Goal: Transaction & Acquisition: Purchase product/service

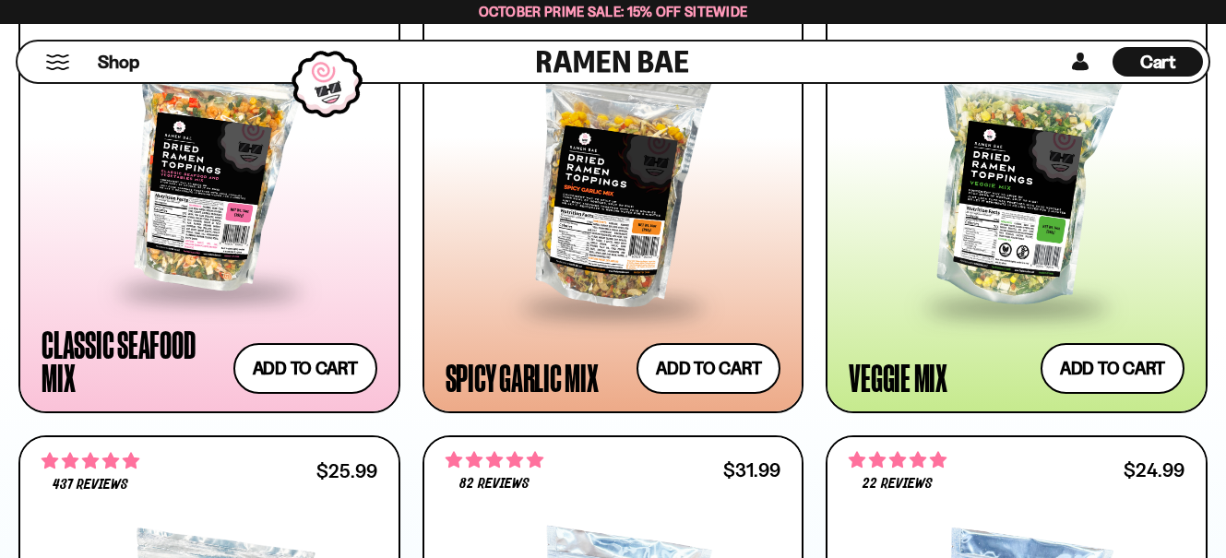
scroll to position [1199, 0]
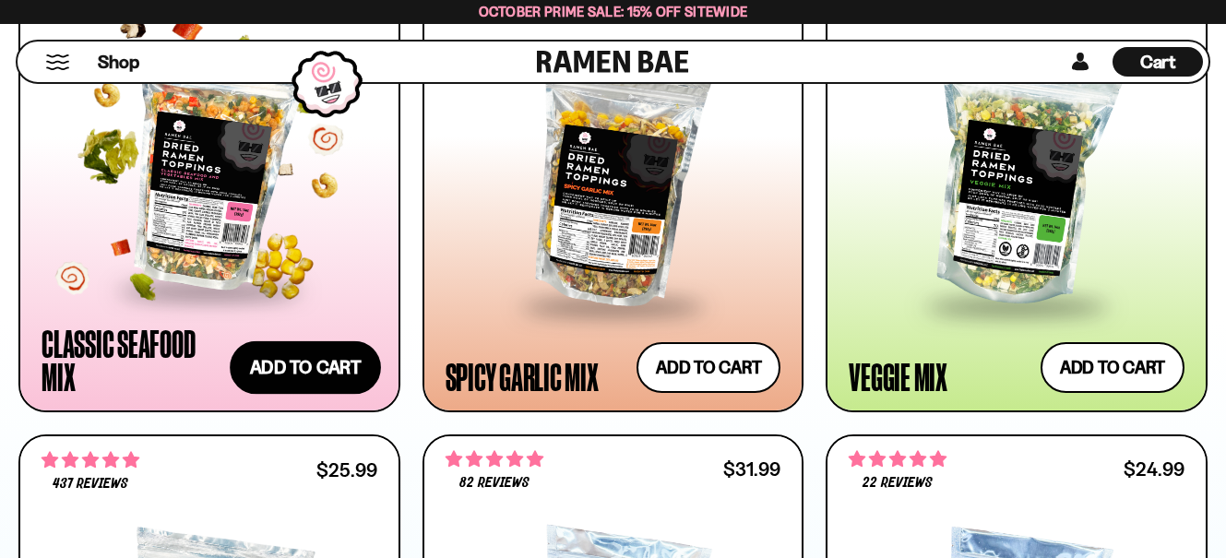
click at [329, 375] on button "Add to cart Add ― Regular price $26.99 Regular price Sale price $26.99 Unit pri…" at bounding box center [305, 368] width 151 height 54
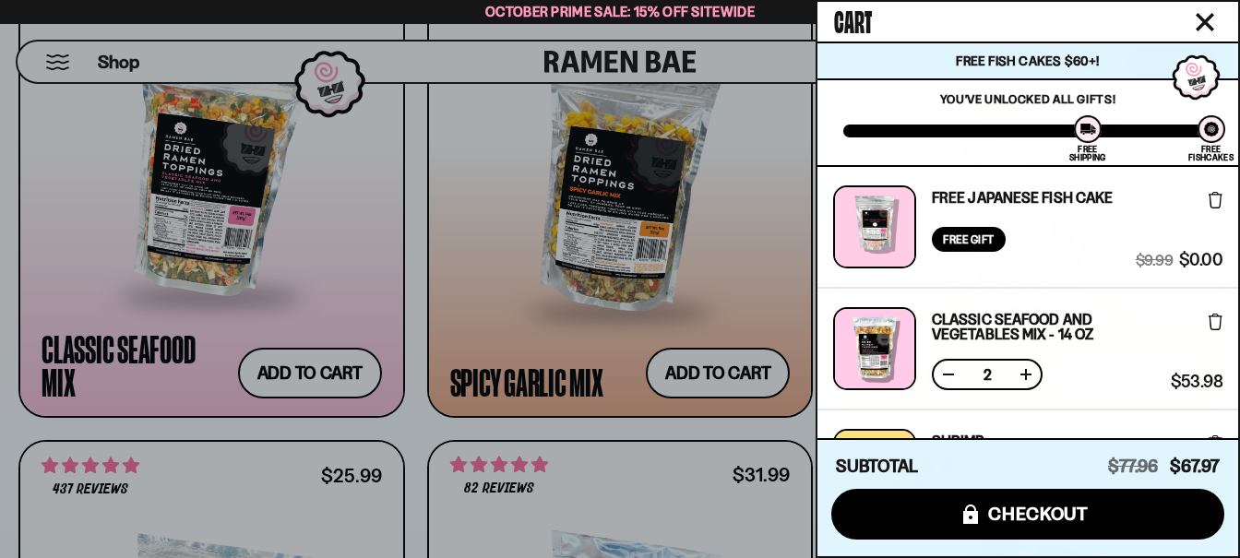
click at [412, 433] on div at bounding box center [620, 279] width 1240 height 558
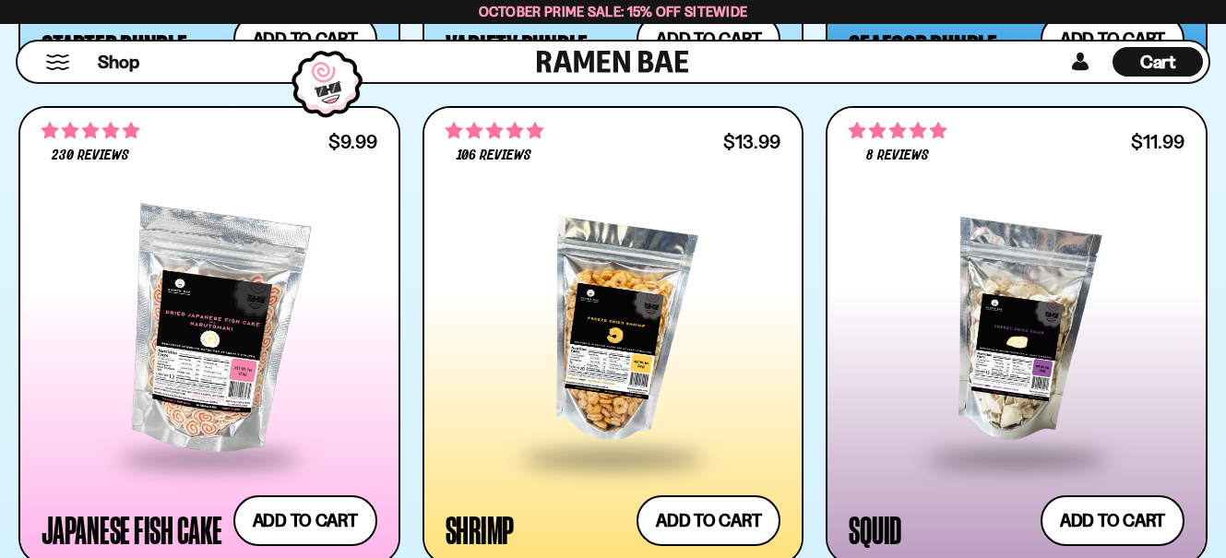
scroll to position [0, 0]
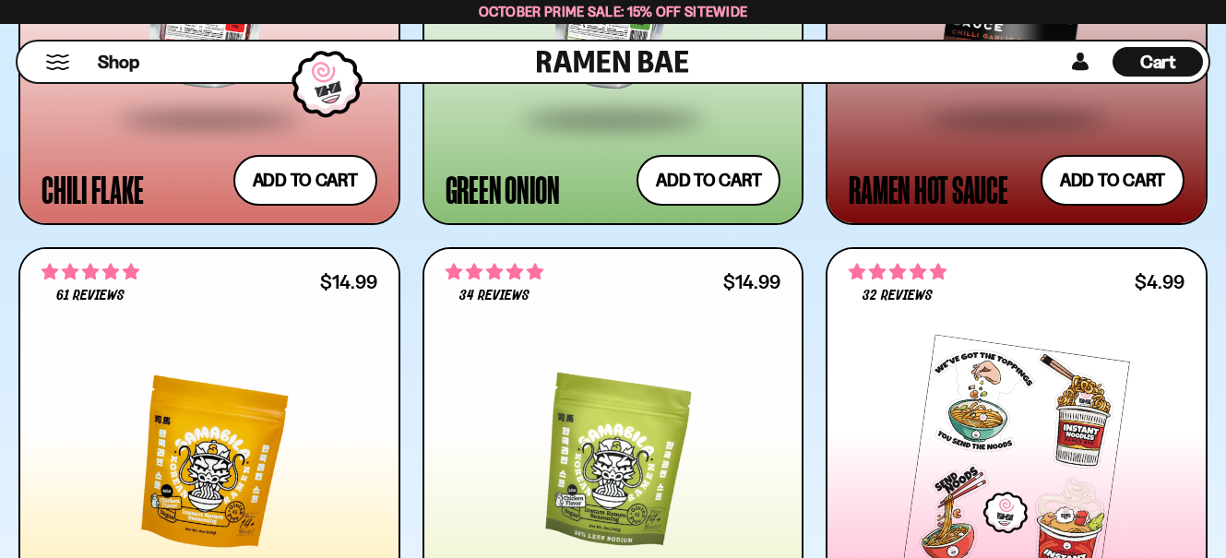
click at [1172, 56] on span "Cart" at bounding box center [1158, 62] width 36 height 22
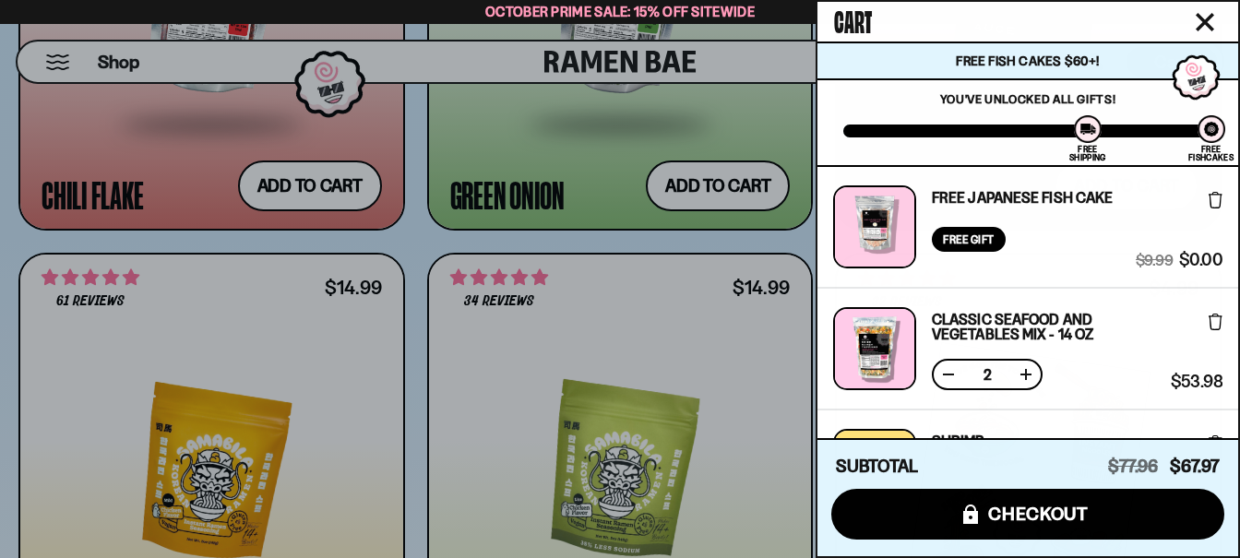
click at [945, 371] on button at bounding box center [948, 374] width 18 height 18
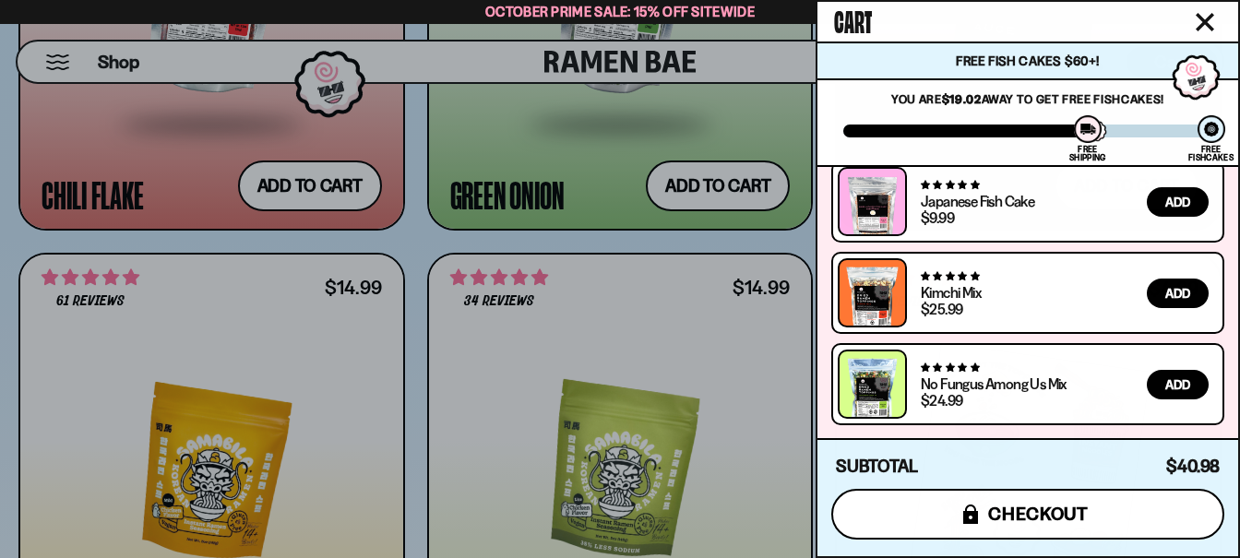
click at [1076, 500] on button "icons8-lock checkout" at bounding box center [1027, 514] width 393 height 51
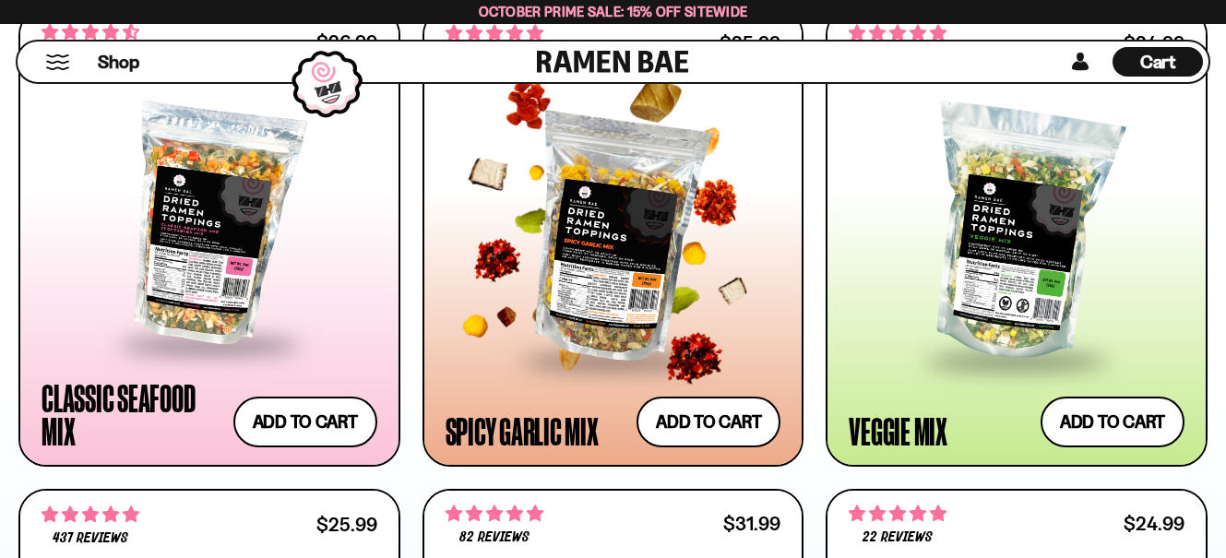
scroll to position [1107, 0]
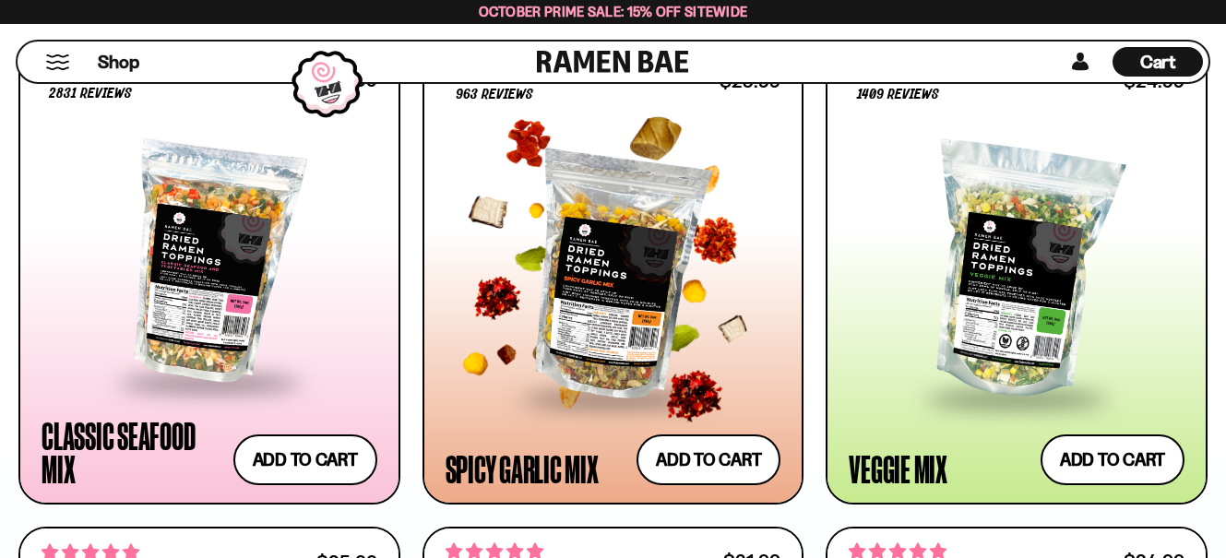
click at [611, 280] on div at bounding box center [614, 272] width 336 height 248
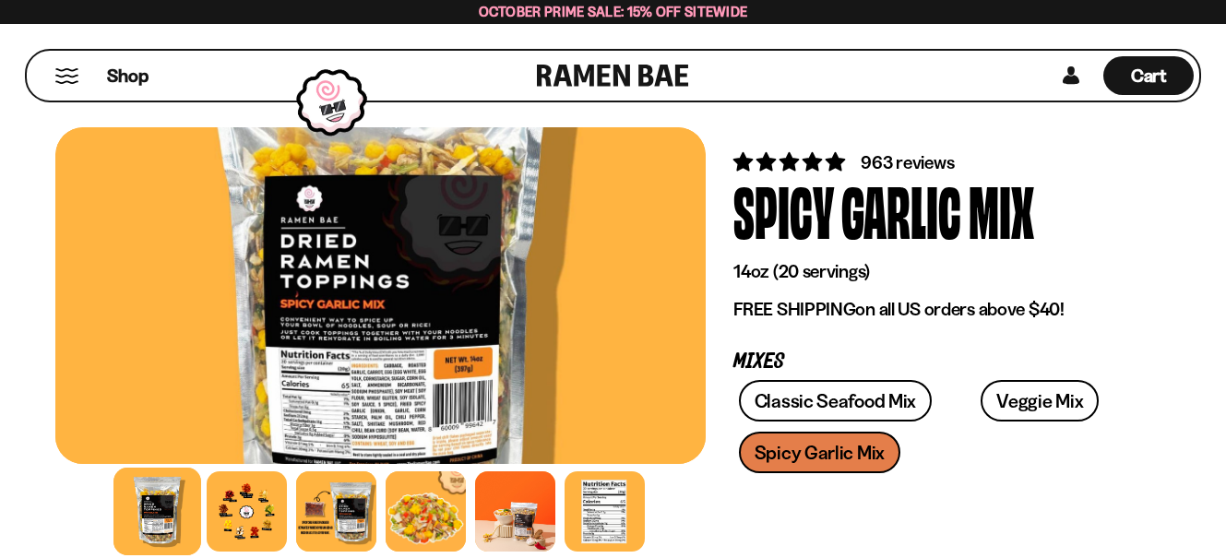
scroll to position [92, 0]
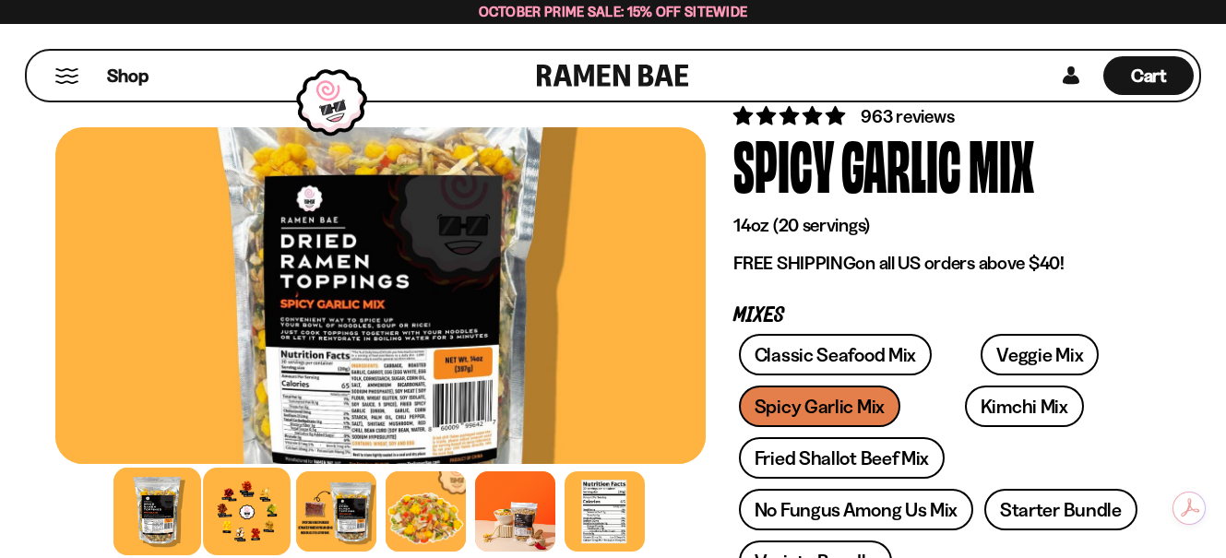
click at [252, 522] on div at bounding box center [247, 512] width 88 height 88
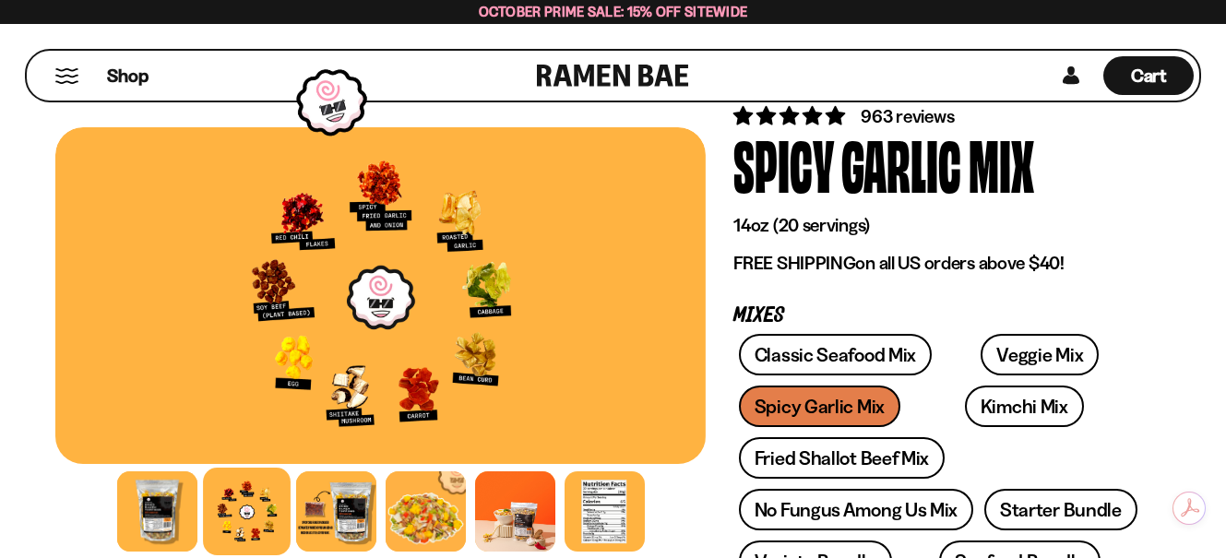
scroll to position [184, 0]
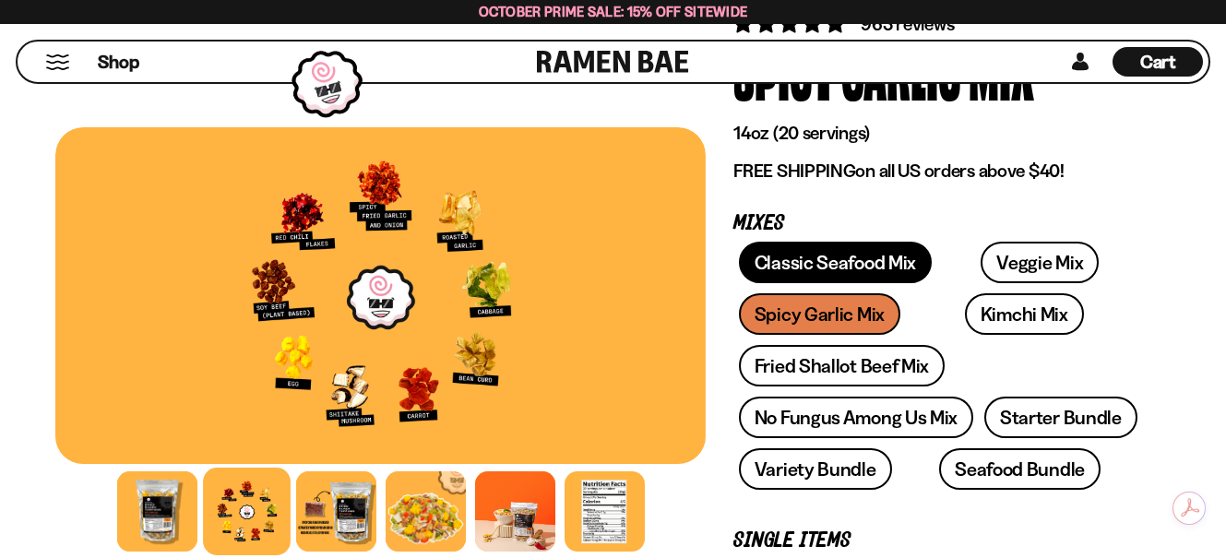
click at [823, 251] on link "Classic Seafood Mix" at bounding box center [835, 263] width 193 height 42
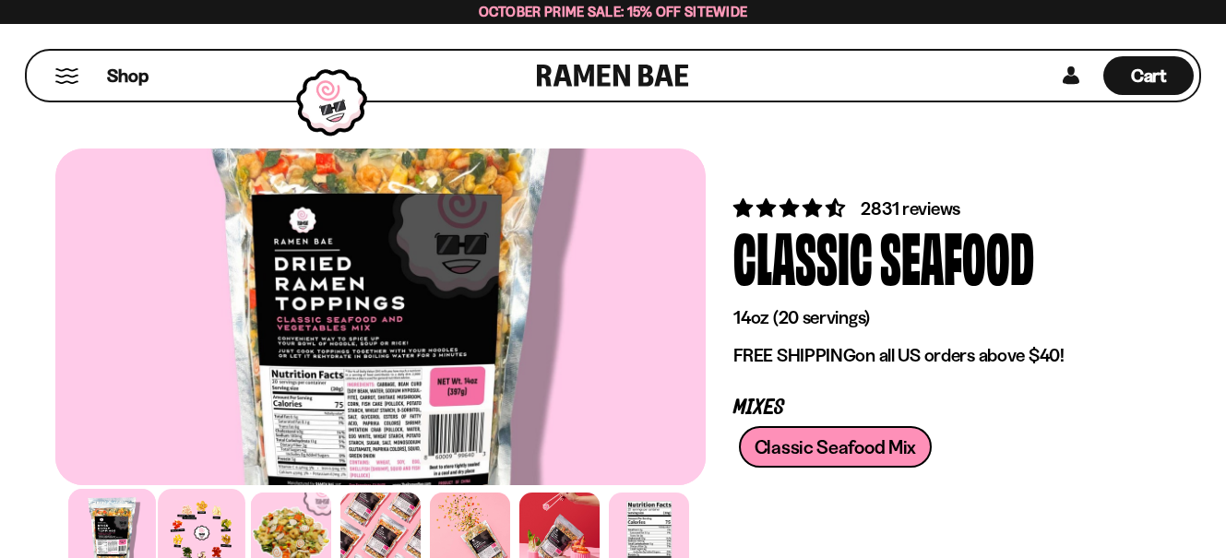
click at [203, 518] on div at bounding box center [202, 533] width 88 height 88
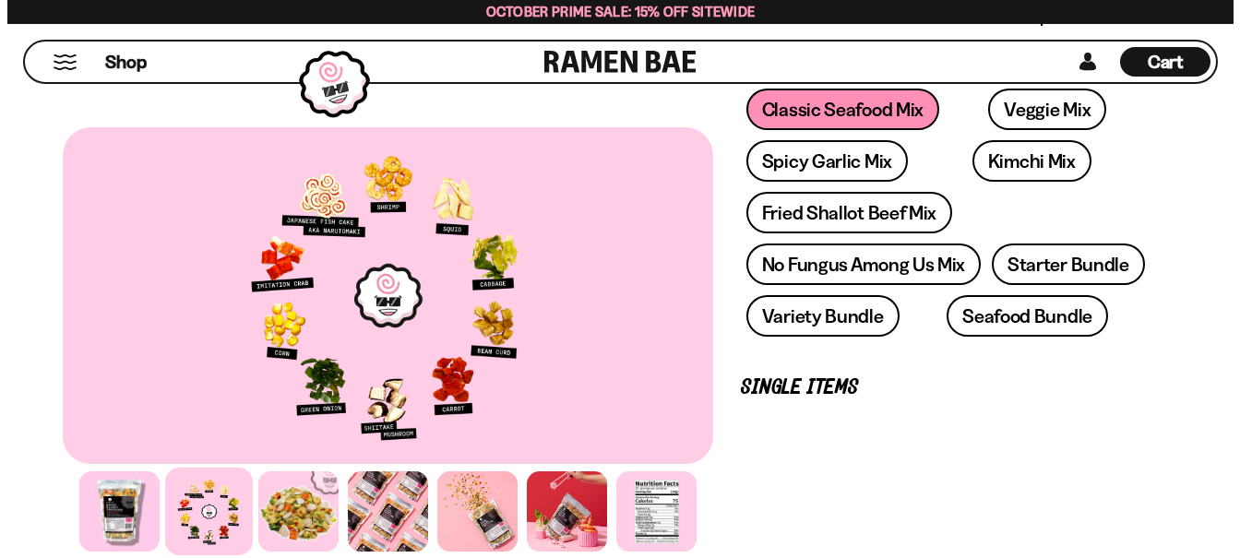
scroll to position [553, 0]
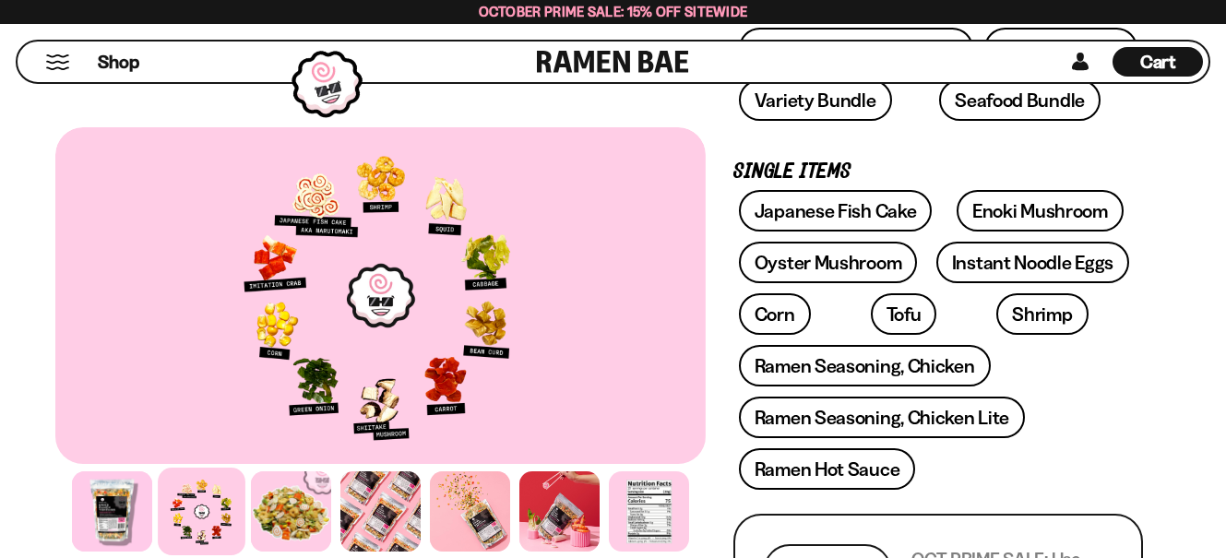
click at [1147, 63] on span "Cart" at bounding box center [1158, 62] width 36 height 22
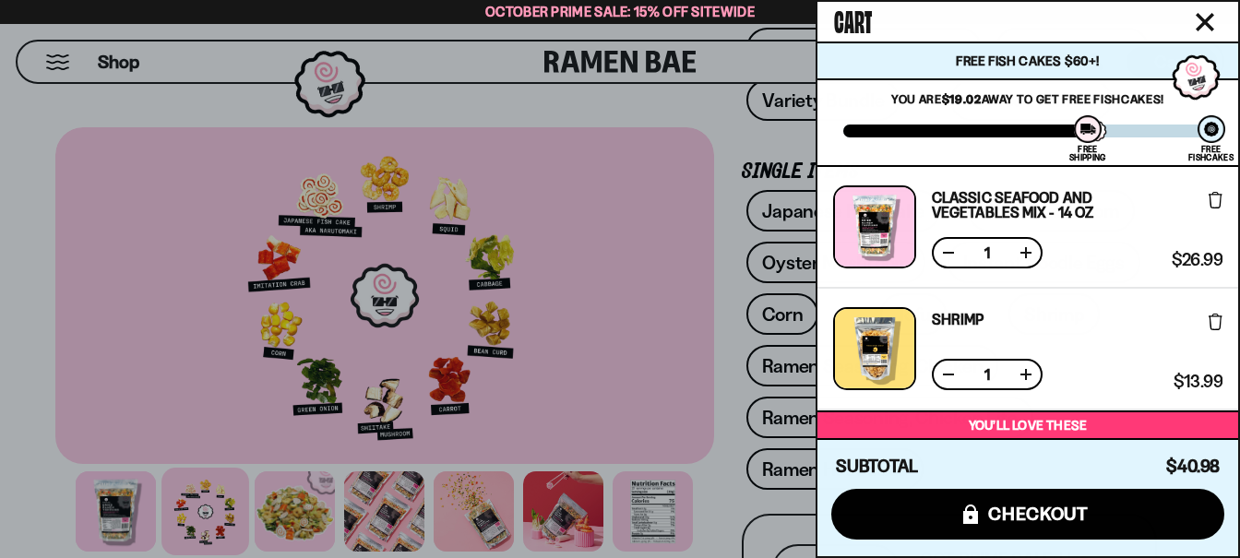
click at [1033, 255] on button at bounding box center [1026, 253] width 18 height 18
click at [947, 375] on button at bounding box center [948, 374] width 18 height 18
click at [941, 373] on button at bounding box center [948, 374] width 18 height 18
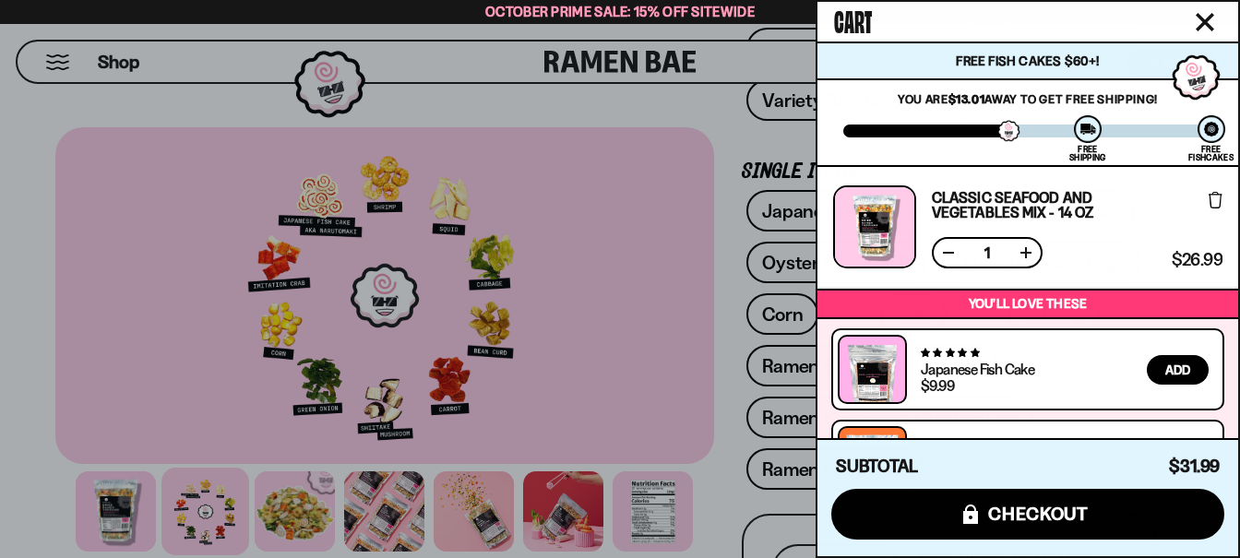
click at [1025, 254] on button at bounding box center [1026, 253] width 18 height 18
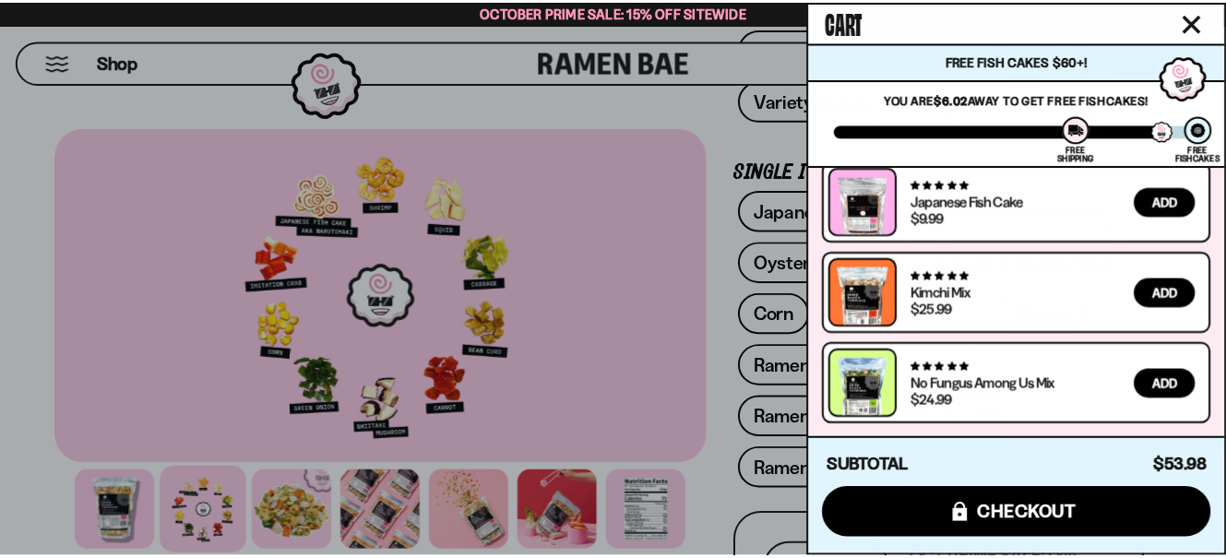
scroll to position [0, 0]
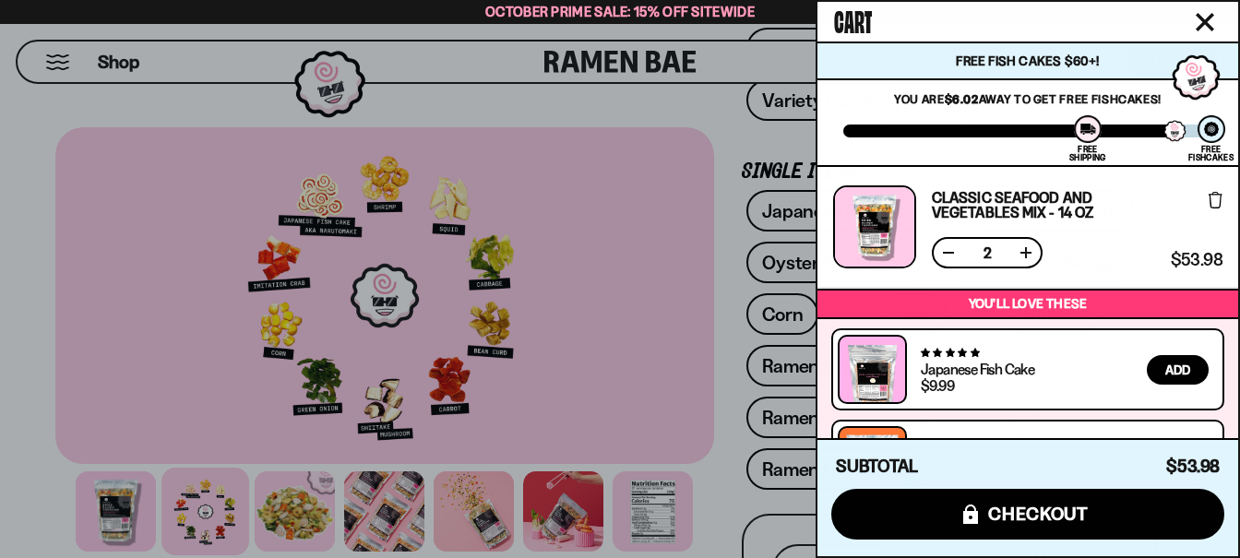
click at [942, 257] on button at bounding box center [948, 253] width 18 height 18
click at [734, 363] on div at bounding box center [620, 279] width 1240 height 558
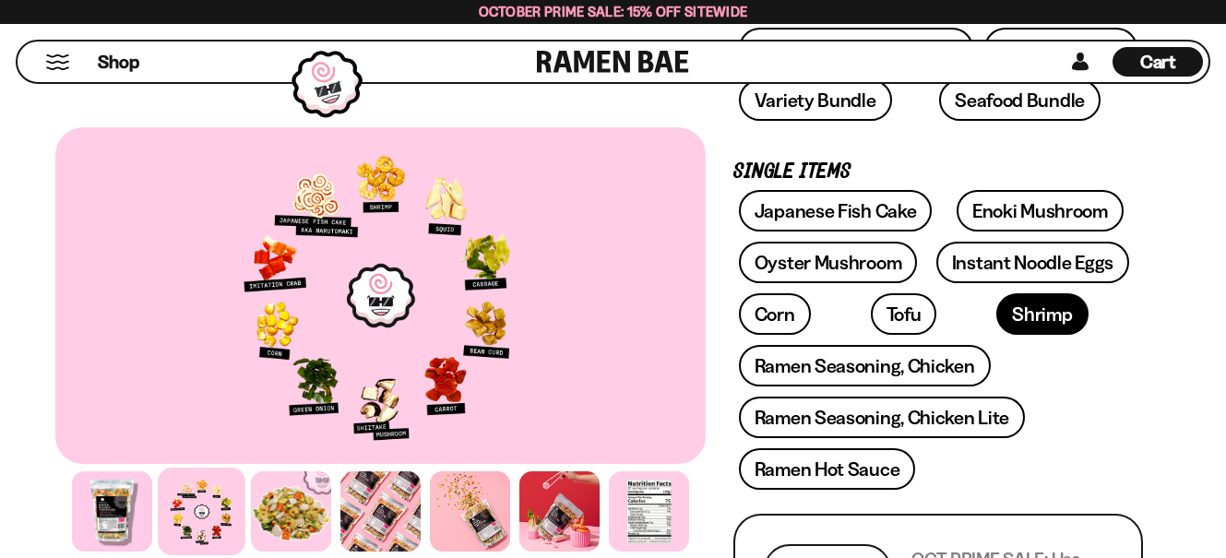
click at [996, 329] on link "Shrimp" at bounding box center [1041, 314] width 91 height 42
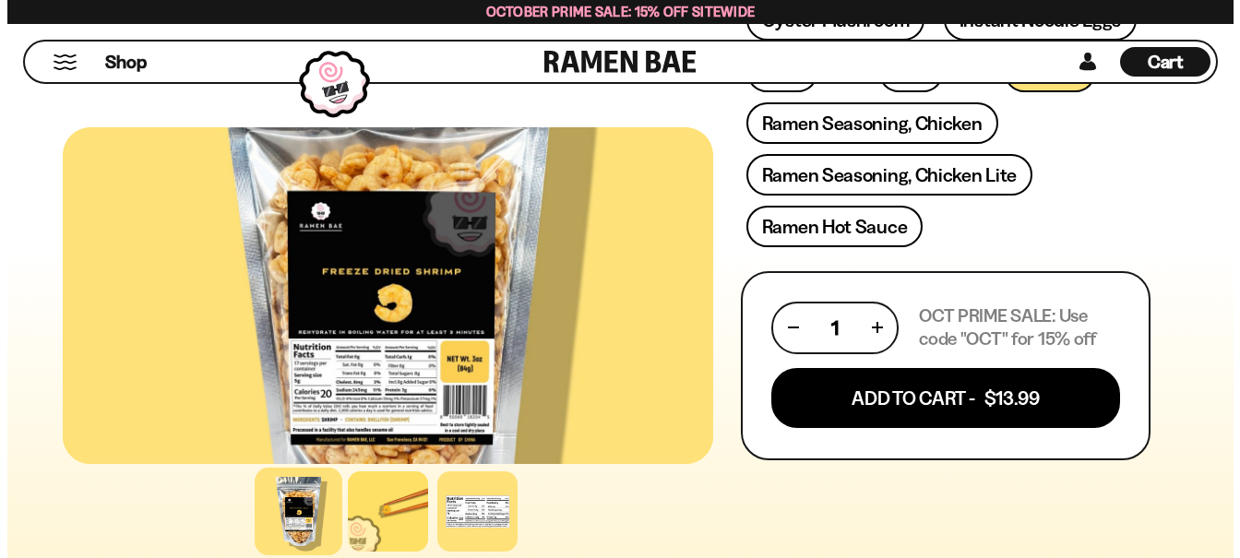
scroll to position [830, 0]
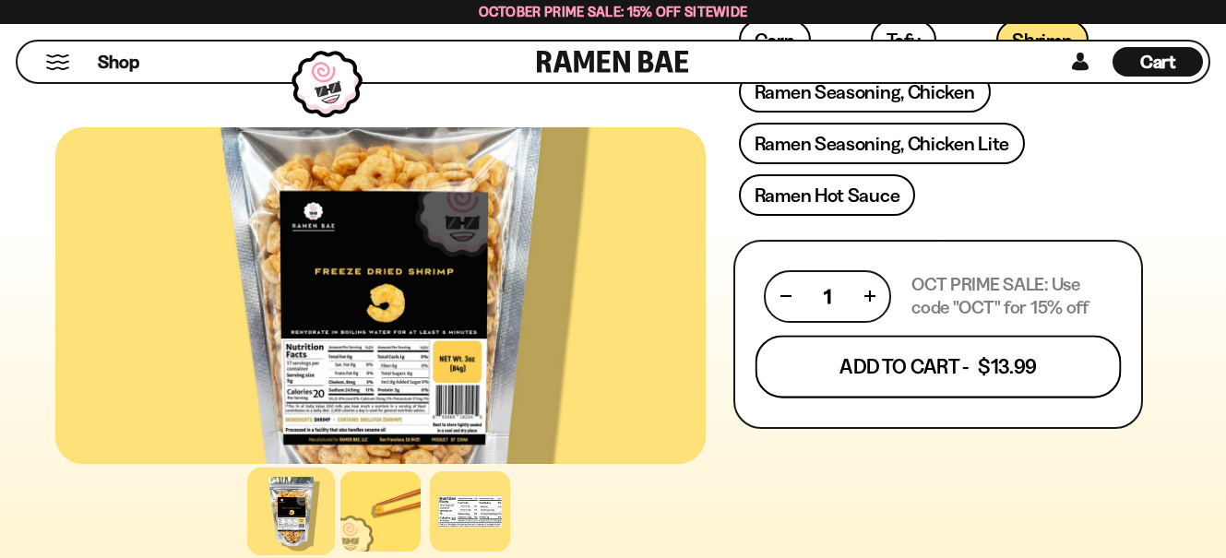
click at [961, 380] on button "Add To Cart - $13.99" at bounding box center [939, 366] width 366 height 63
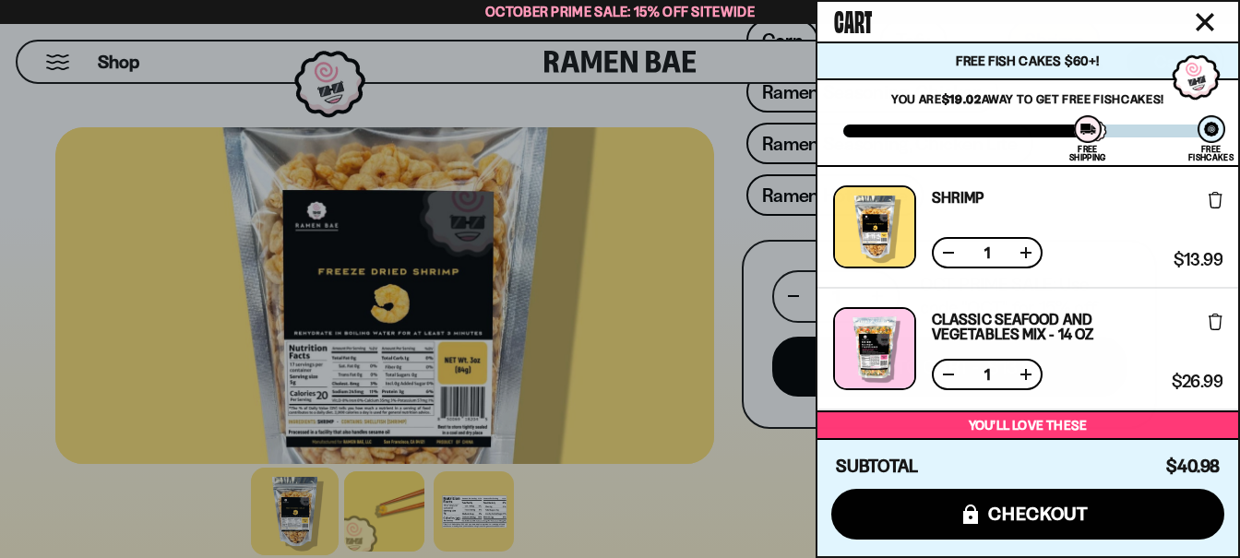
click at [733, 474] on div at bounding box center [620, 279] width 1240 height 558
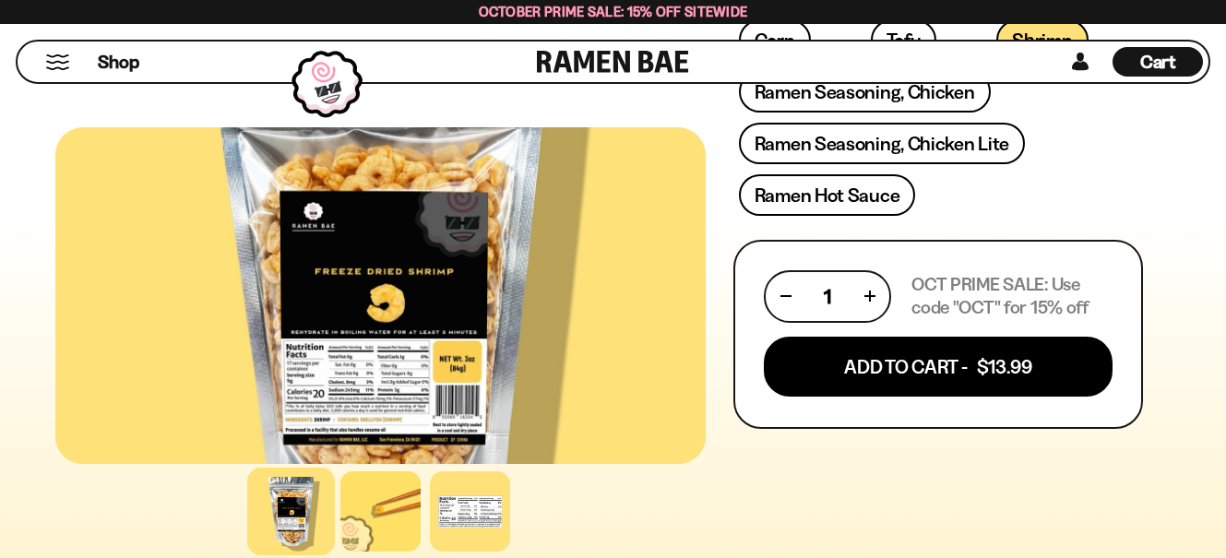
click at [1146, 65] on span "Cart" at bounding box center [1158, 62] width 36 height 22
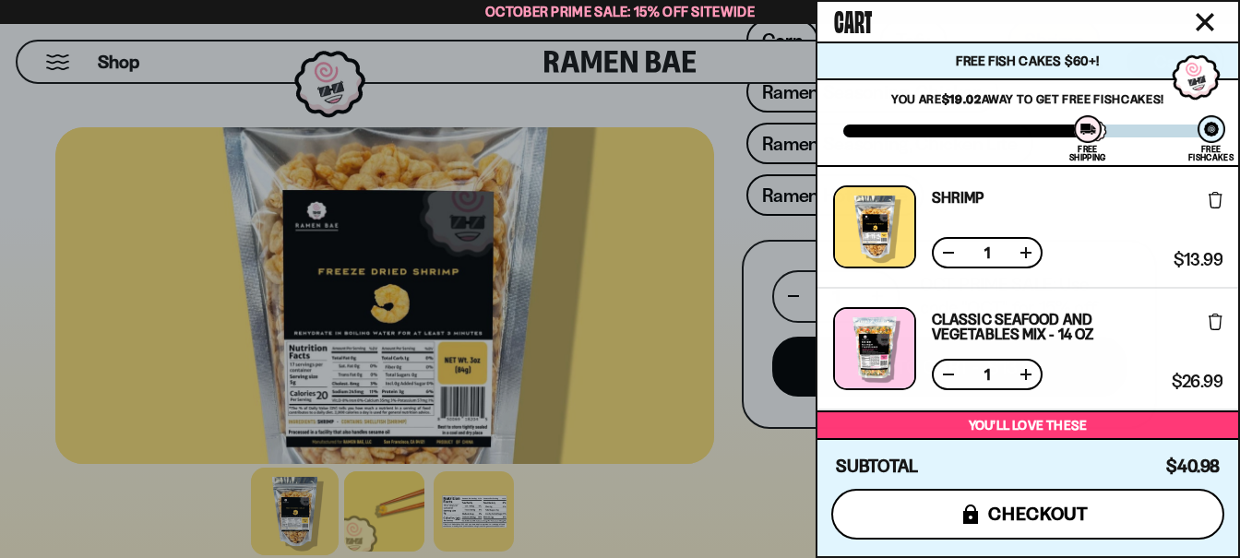
click at [1013, 504] on span "checkout" at bounding box center [1038, 514] width 101 height 20
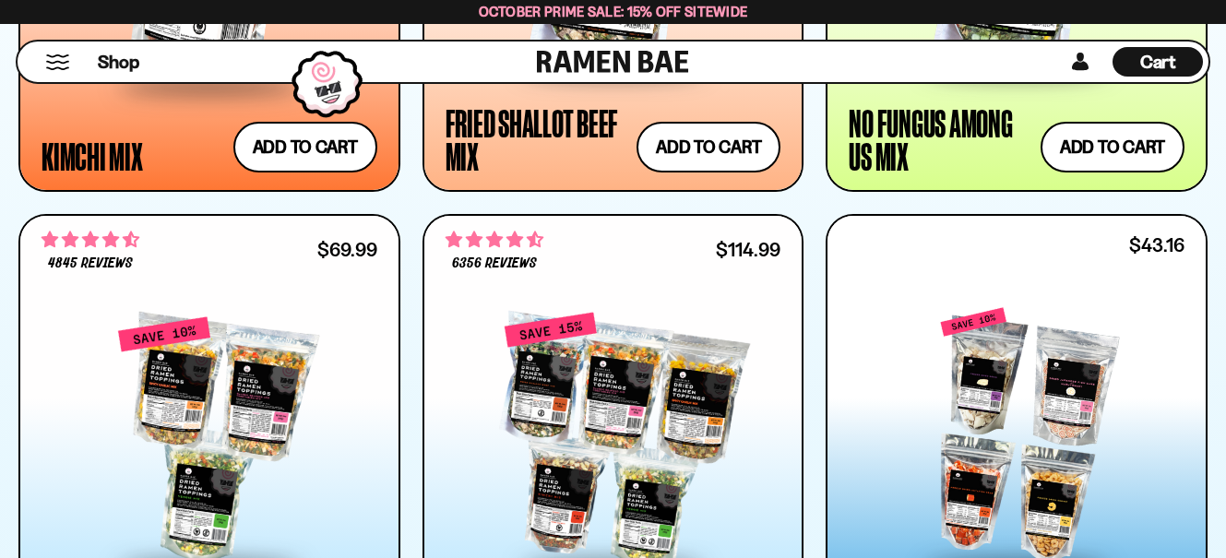
scroll to position [2029, 0]
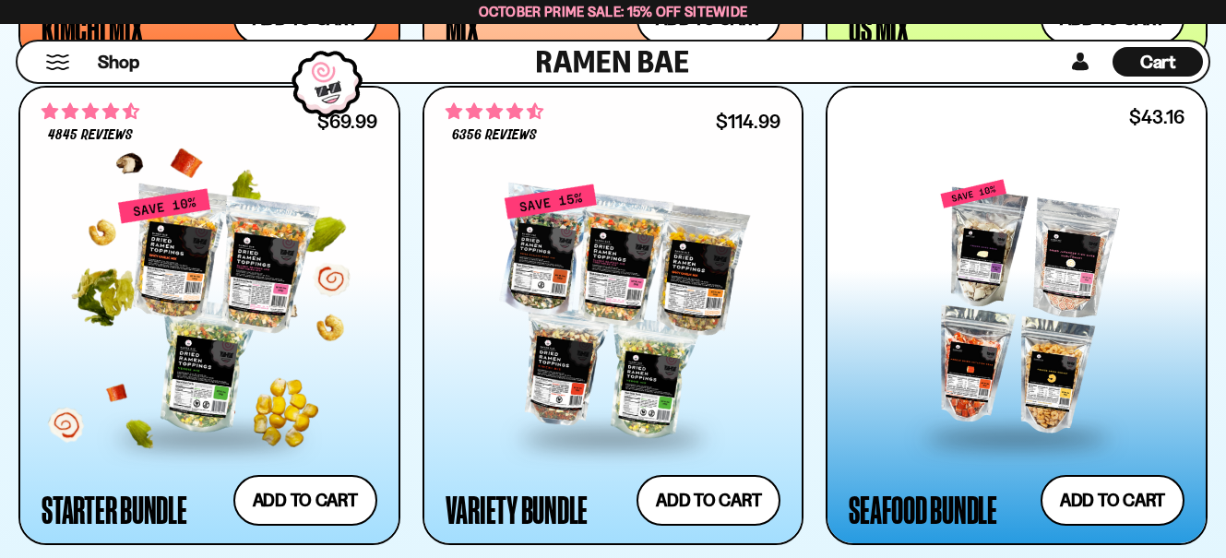
click at [185, 327] on div at bounding box center [210, 312] width 336 height 248
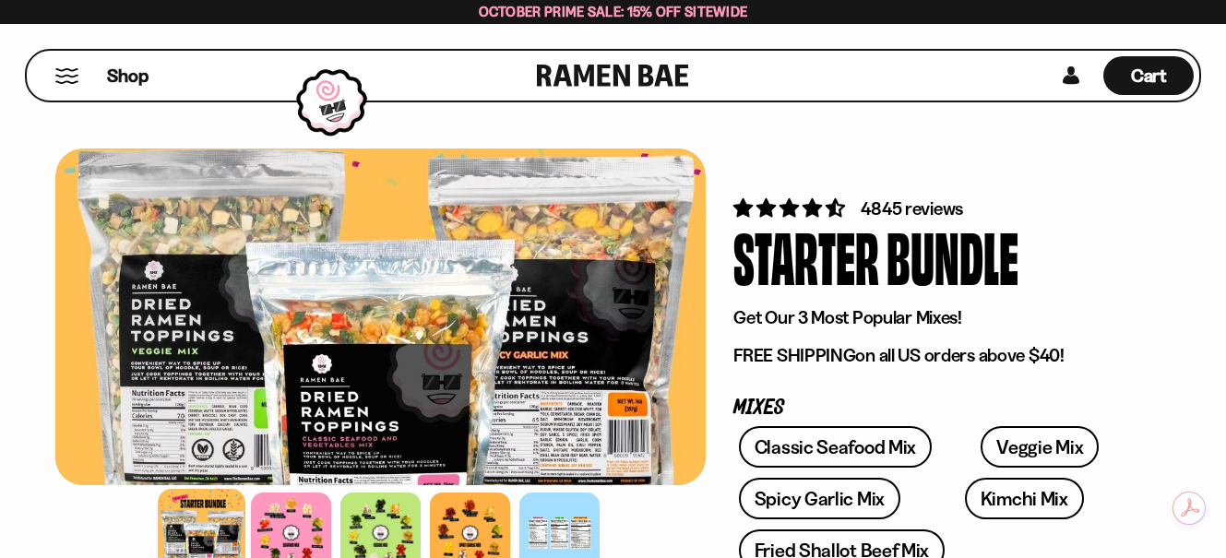
scroll to position [92, 0]
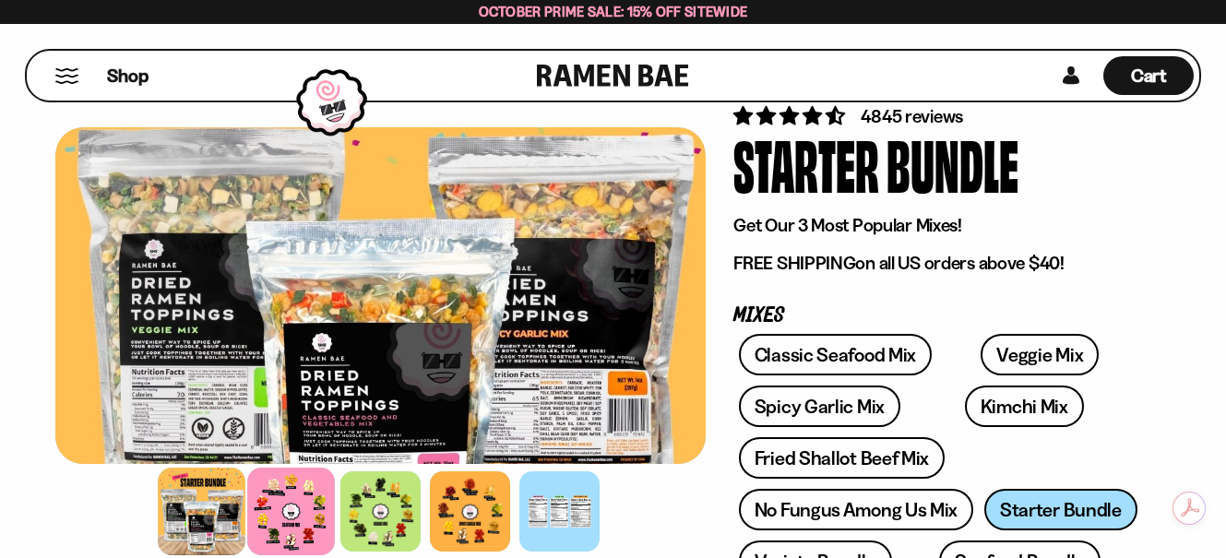
click at [302, 510] on div at bounding box center [291, 512] width 88 height 88
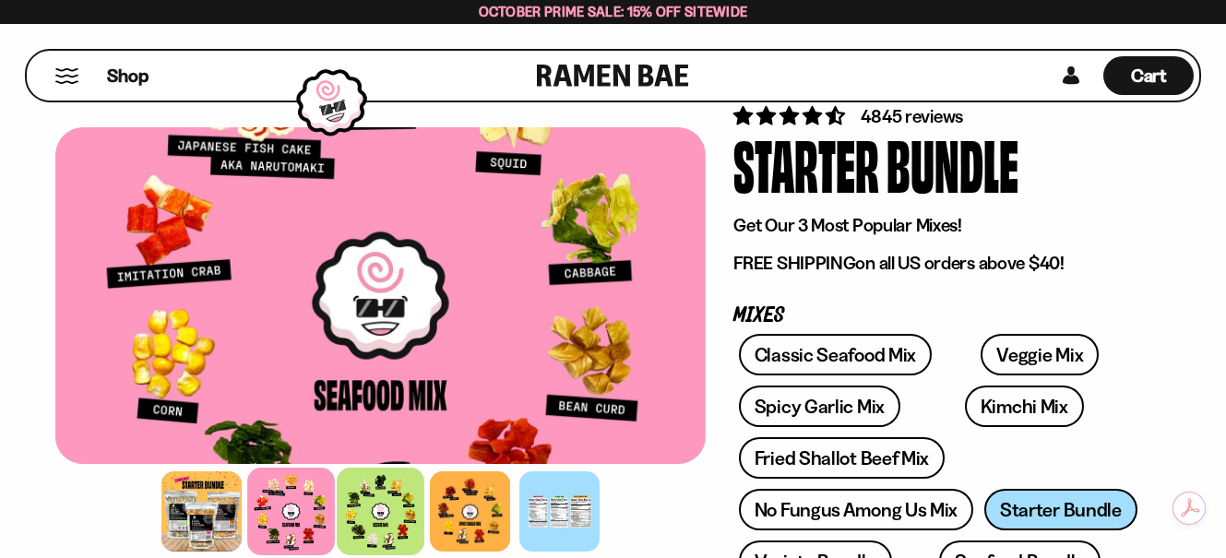
click at [390, 503] on div at bounding box center [381, 512] width 88 height 88
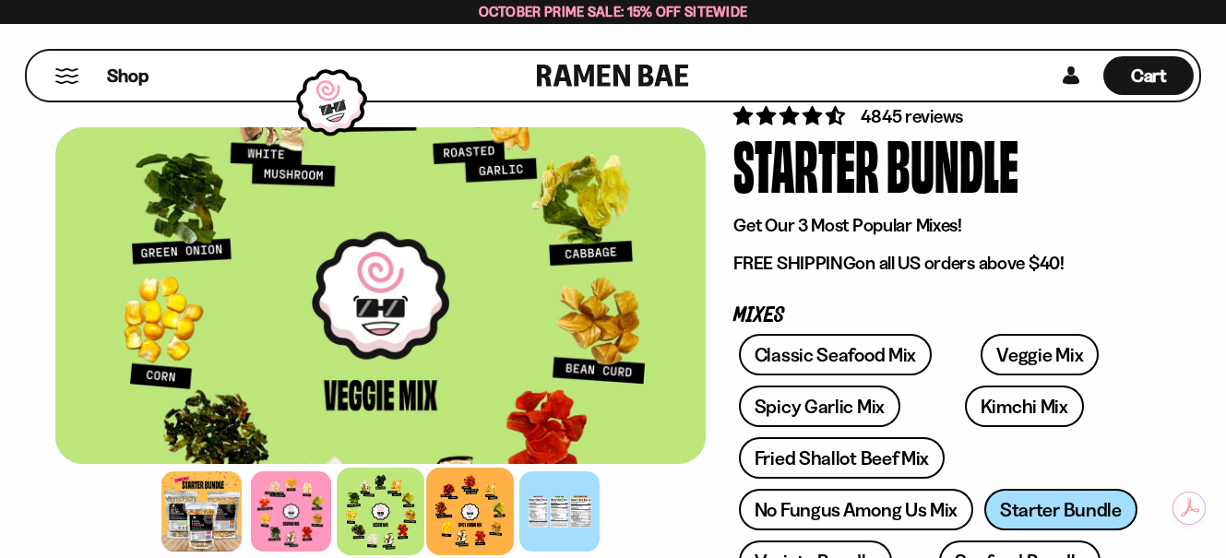
click at [465, 510] on div at bounding box center [470, 512] width 88 height 88
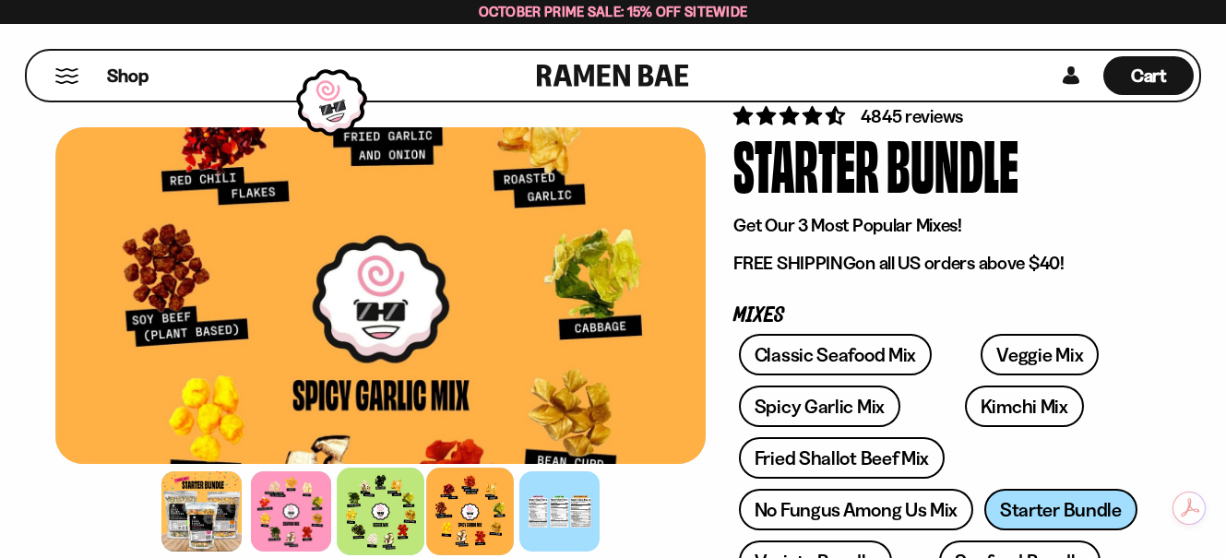
click at [371, 510] on div at bounding box center [381, 512] width 88 height 88
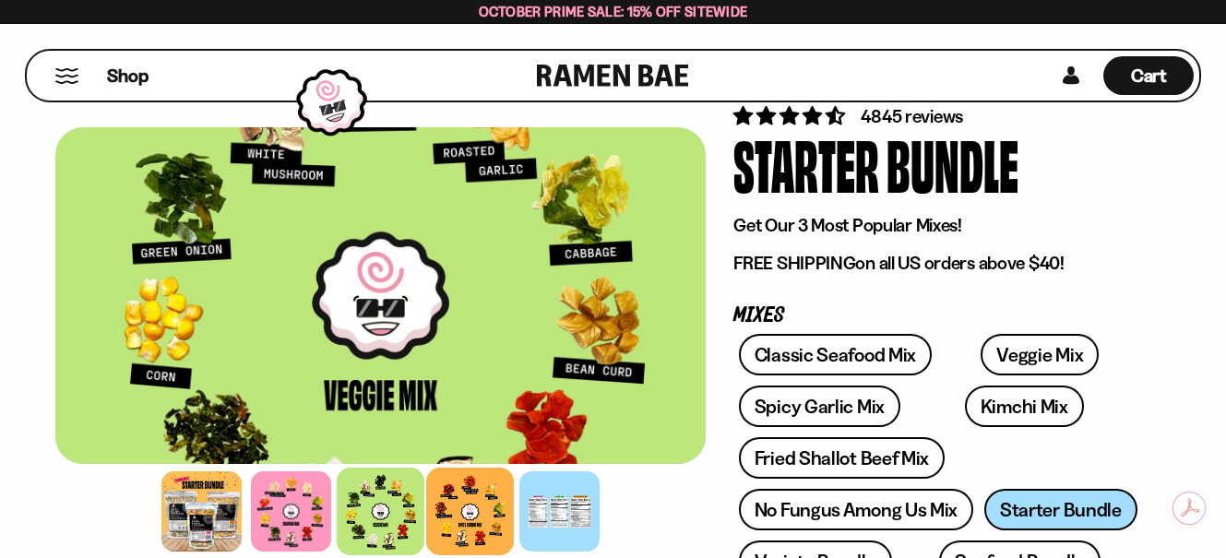
click at [457, 498] on div at bounding box center [470, 512] width 88 height 88
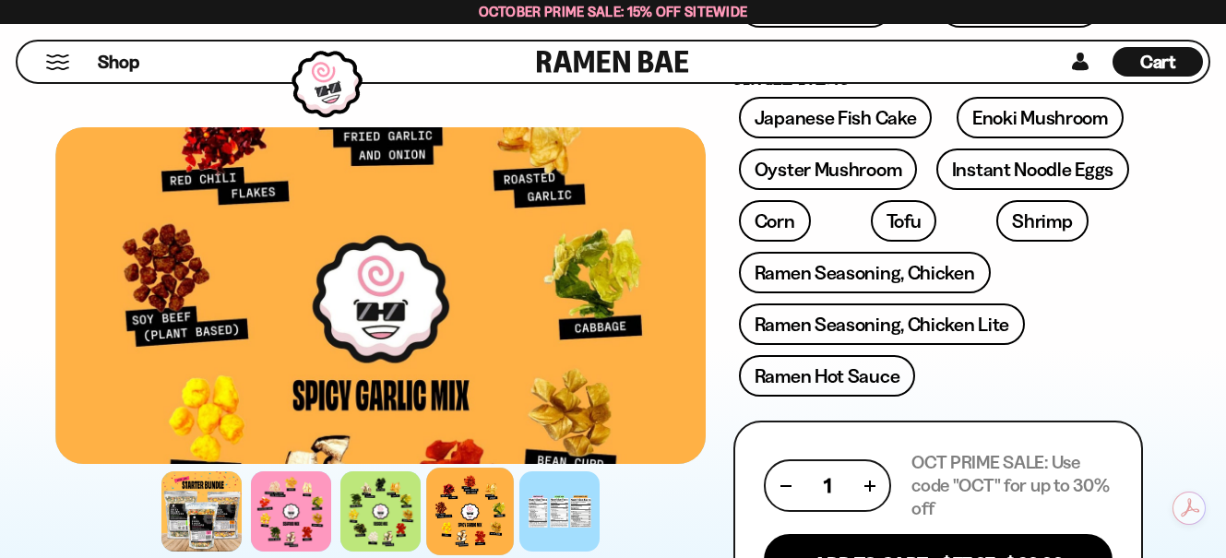
scroll to position [646, 0]
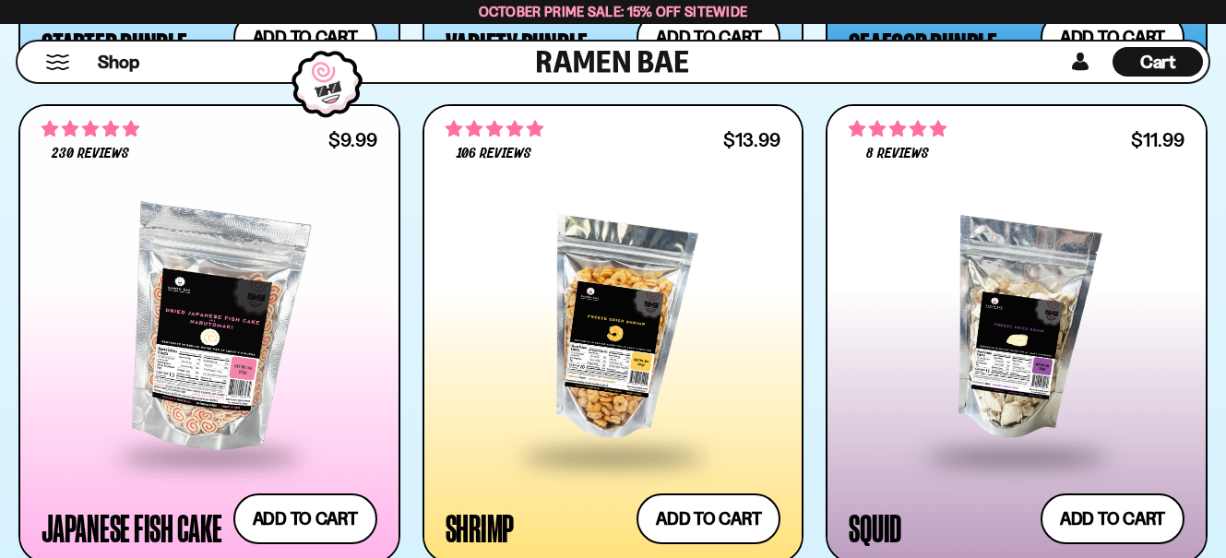
scroll to position [2491, 0]
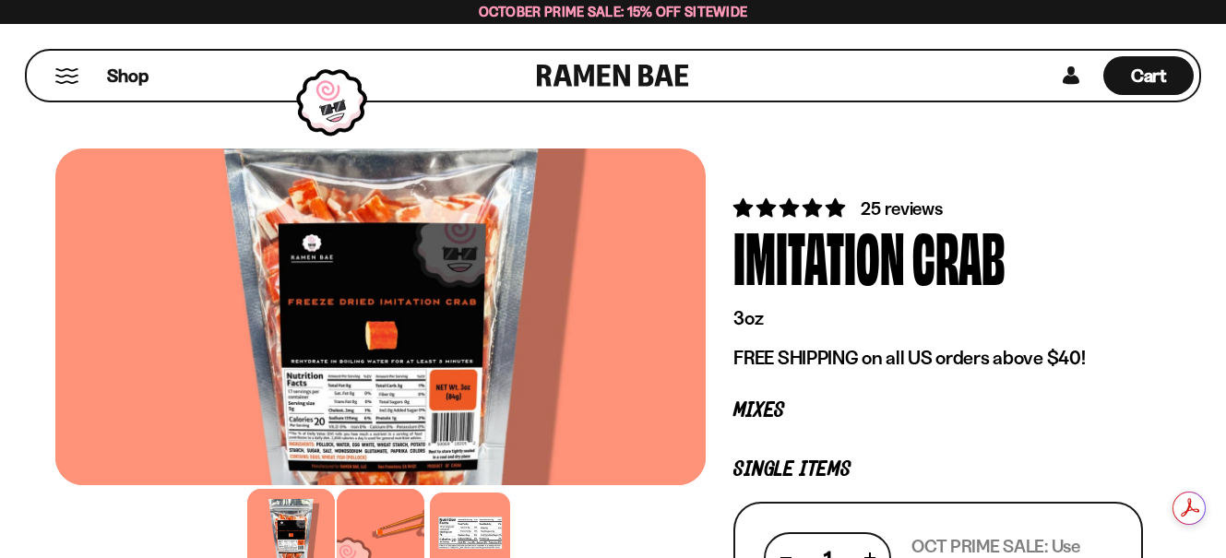
click at [375, 509] on div at bounding box center [381, 533] width 88 height 88
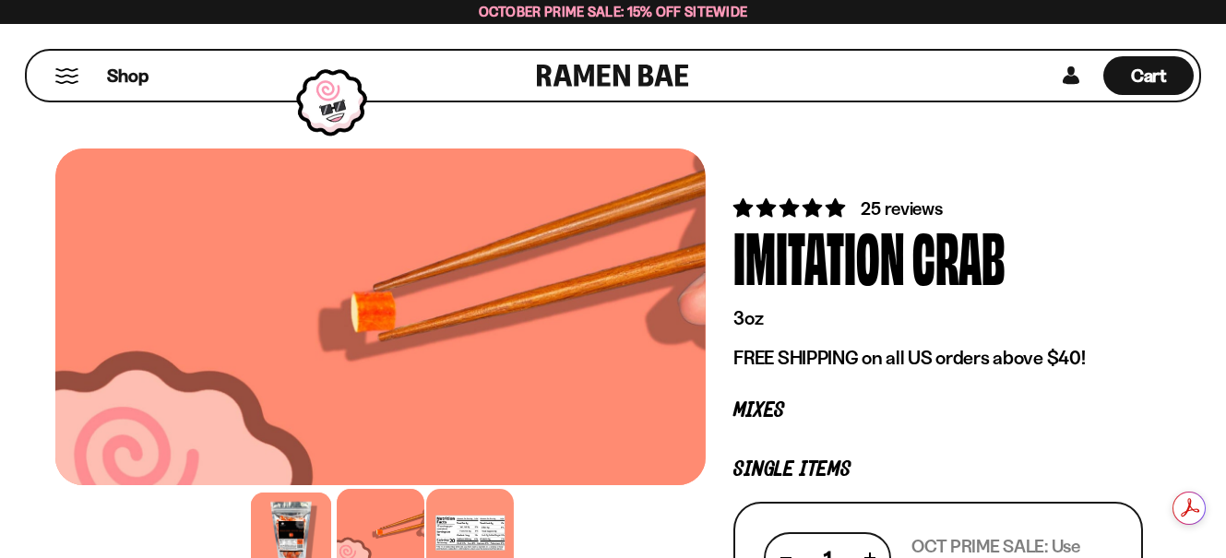
click at [482, 548] on div at bounding box center [470, 533] width 88 height 88
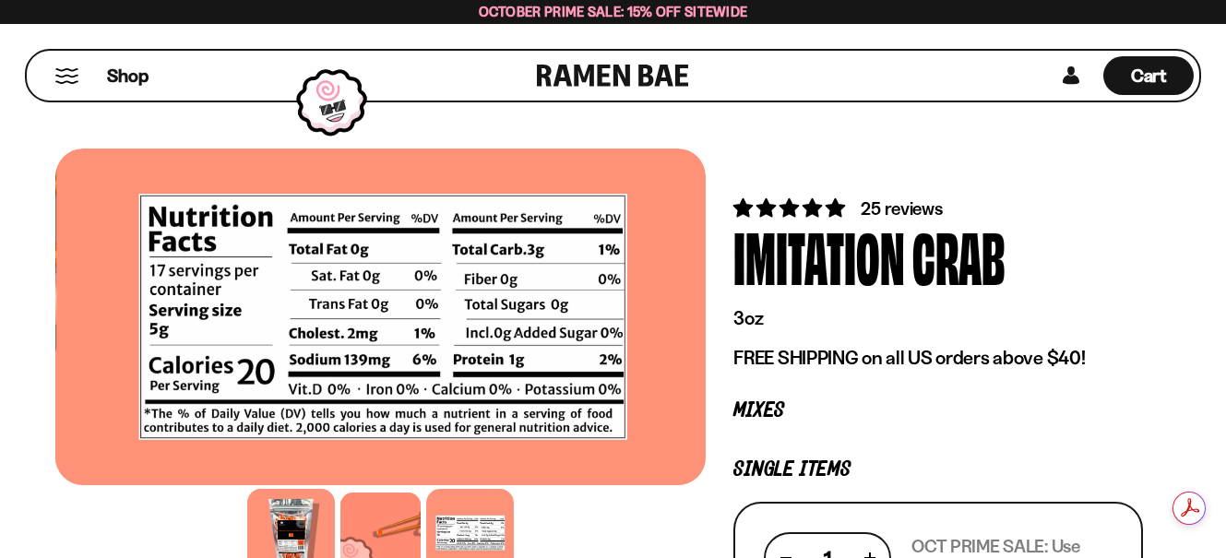
click at [267, 520] on div at bounding box center [291, 533] width 88 height 88
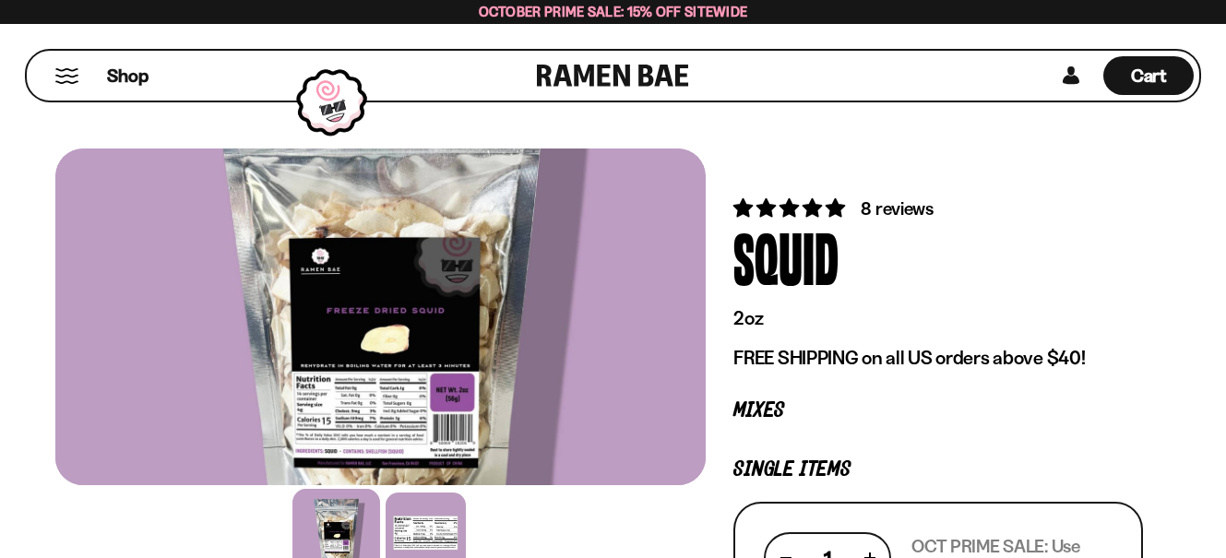
click at [400, 365] on div at bounding box center [380, 317] width 650 height 337
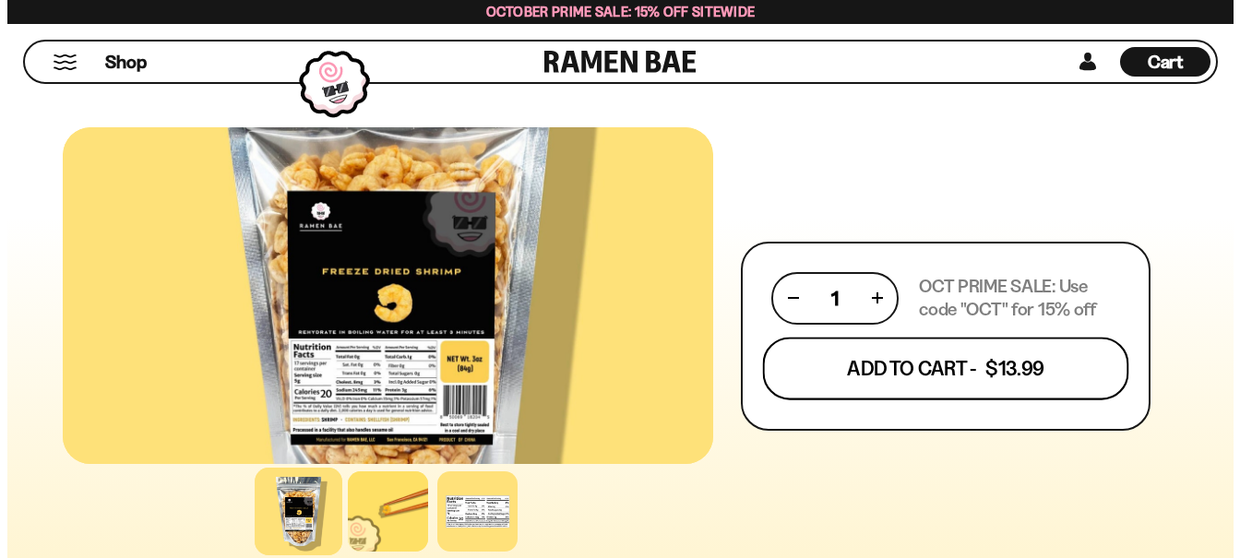
scroll to position [830, 0]
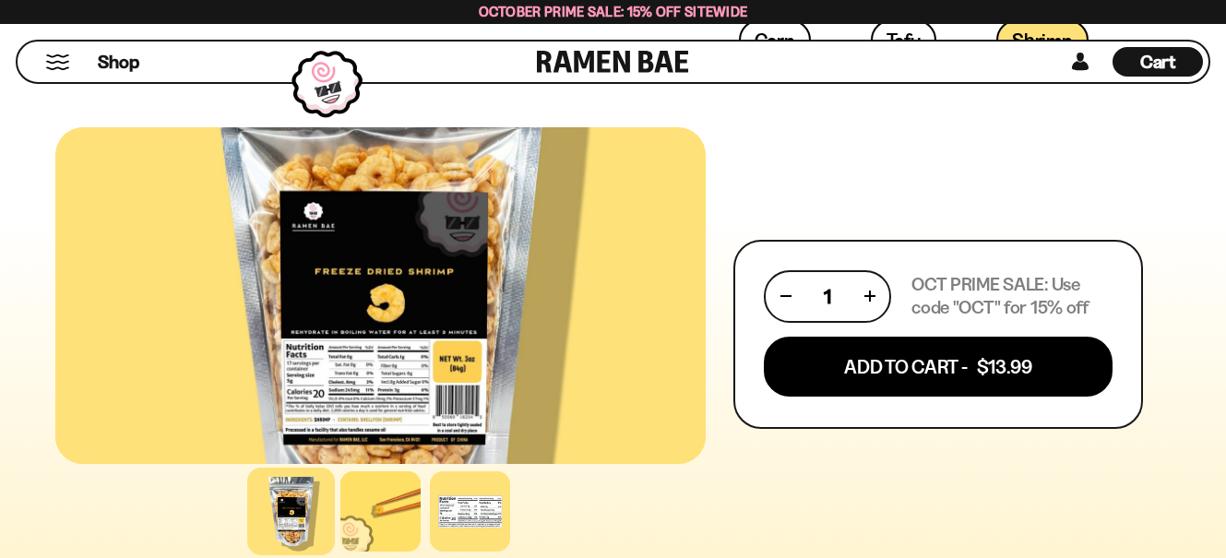
click at [974, 327] on form "[DATE] PRIME SALE: Use code "OCT" for 15% off Add To Cart - $13.99" at bounding box center [938, 334] width 410 height 189
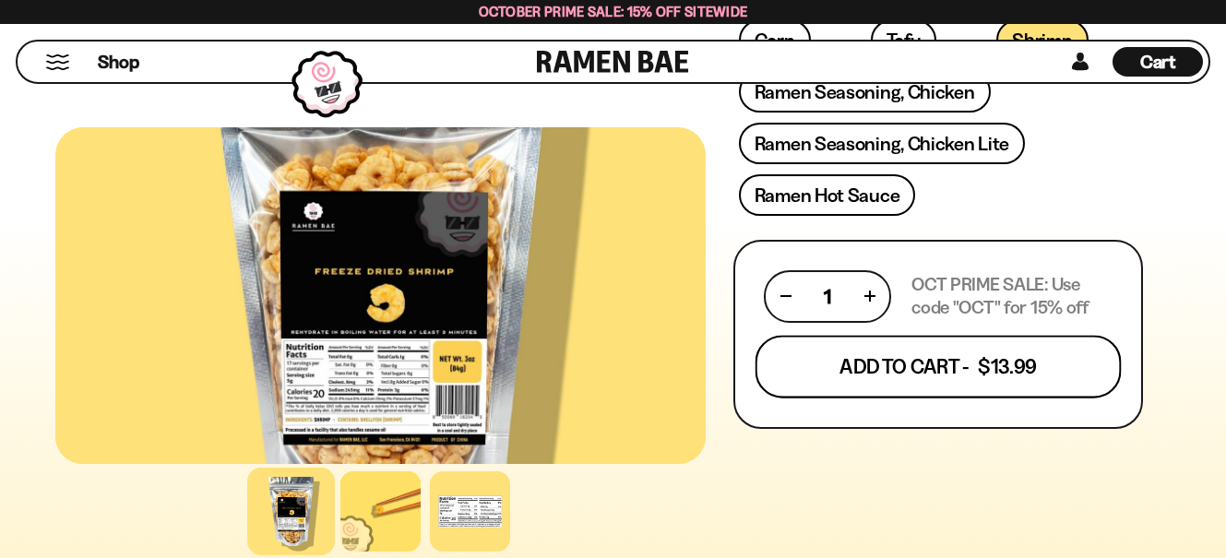
click at [916, 375] on button "Add To Cart - $13.99" at bounding box center [939, 366] width 366 height 63
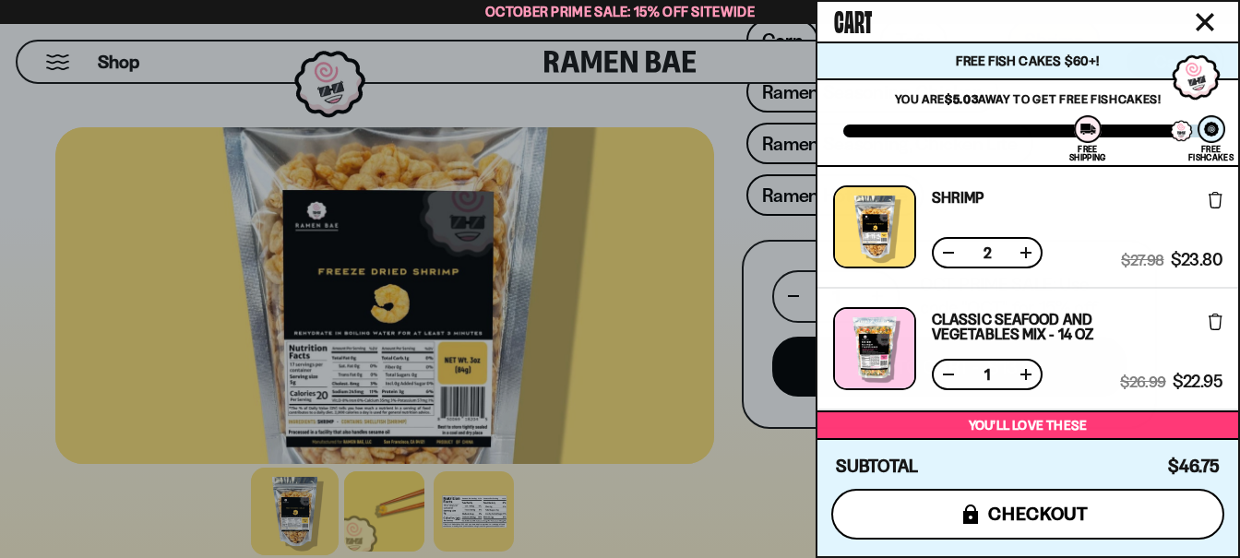
click at [1046, 526] on button "icons8-lock checkout" at bounding box center [1027, 514] width 393 height 51
